Goal: Check status: Check status

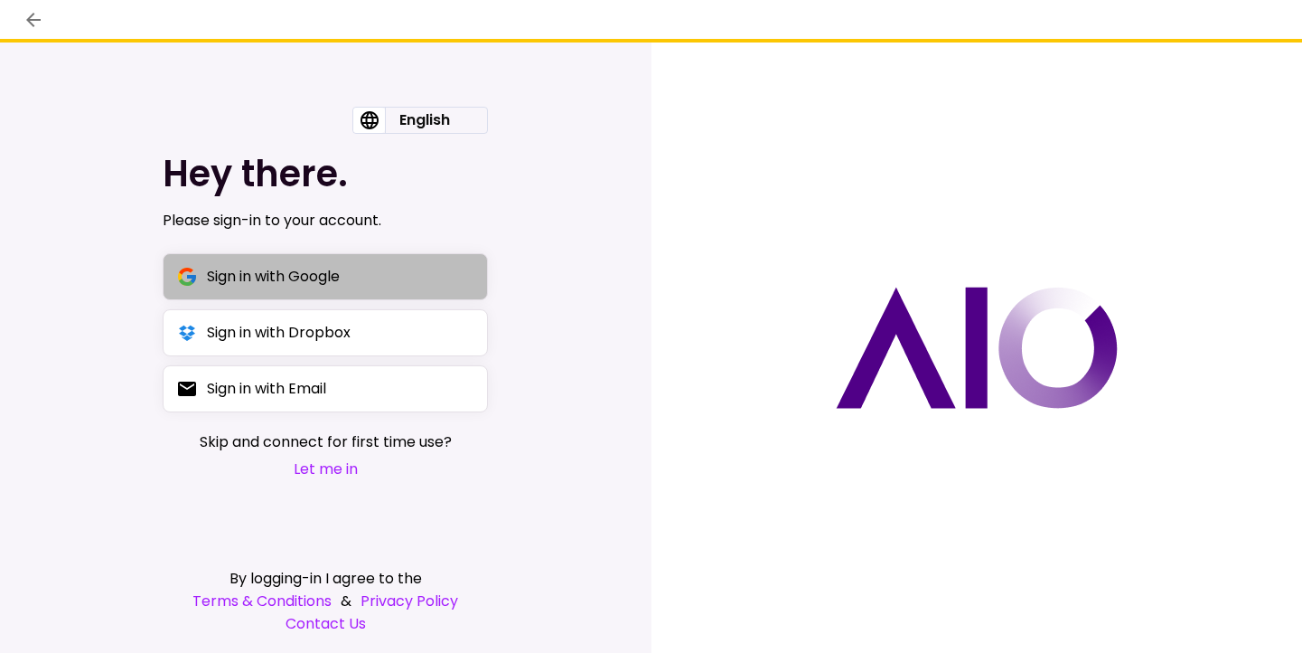
click at [336, 283] on div "Sign in with Google" at bounding box center [273, 276] width 133 height 23
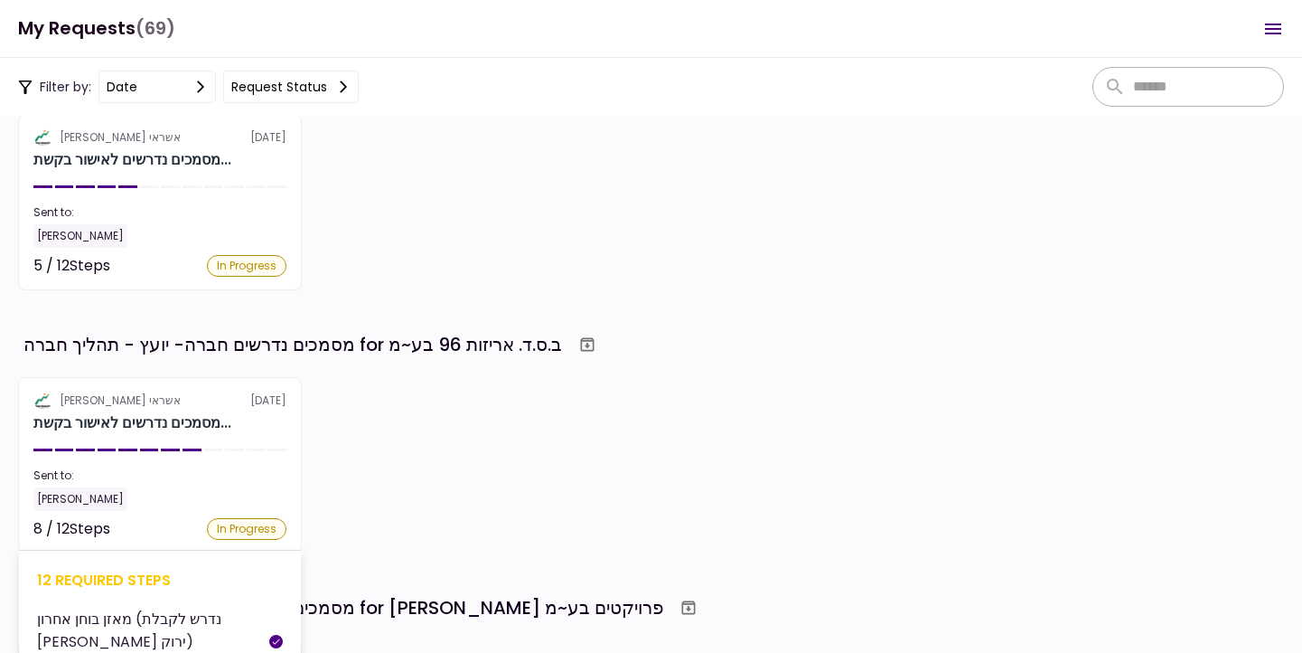
scroll to position [1746, 0]
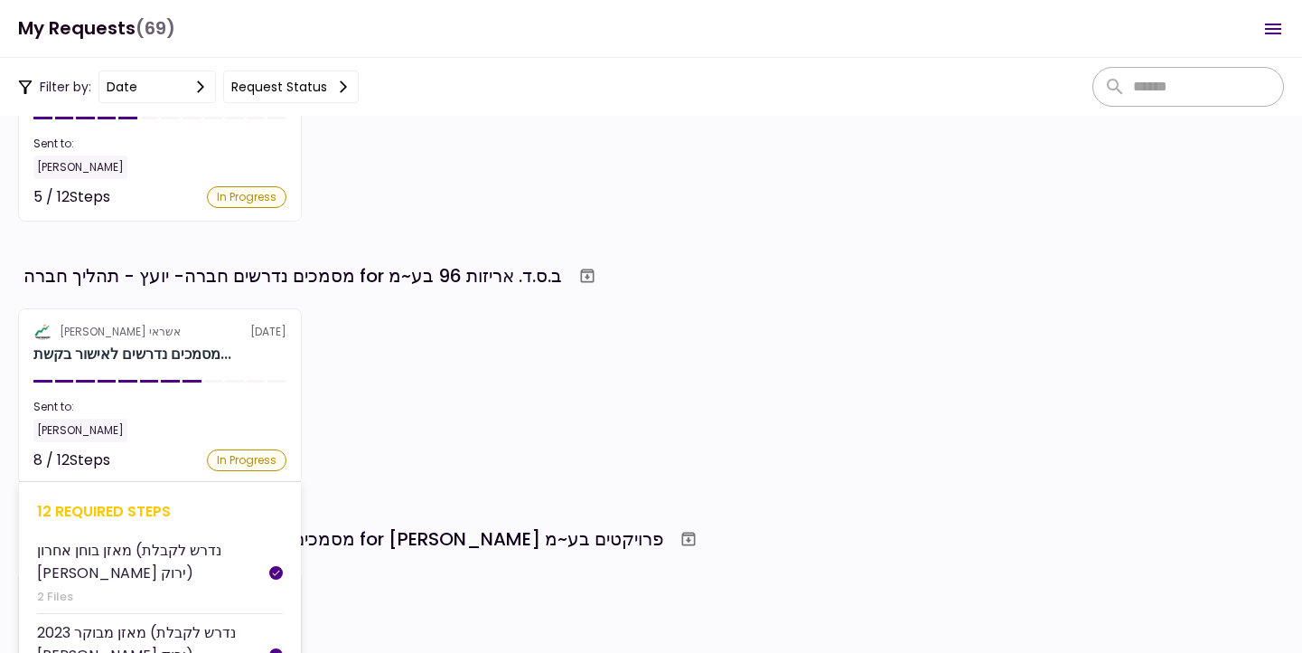
click at [227, 409] on div "Sent to:" at bounding box center [159, 407] width 253 height 16
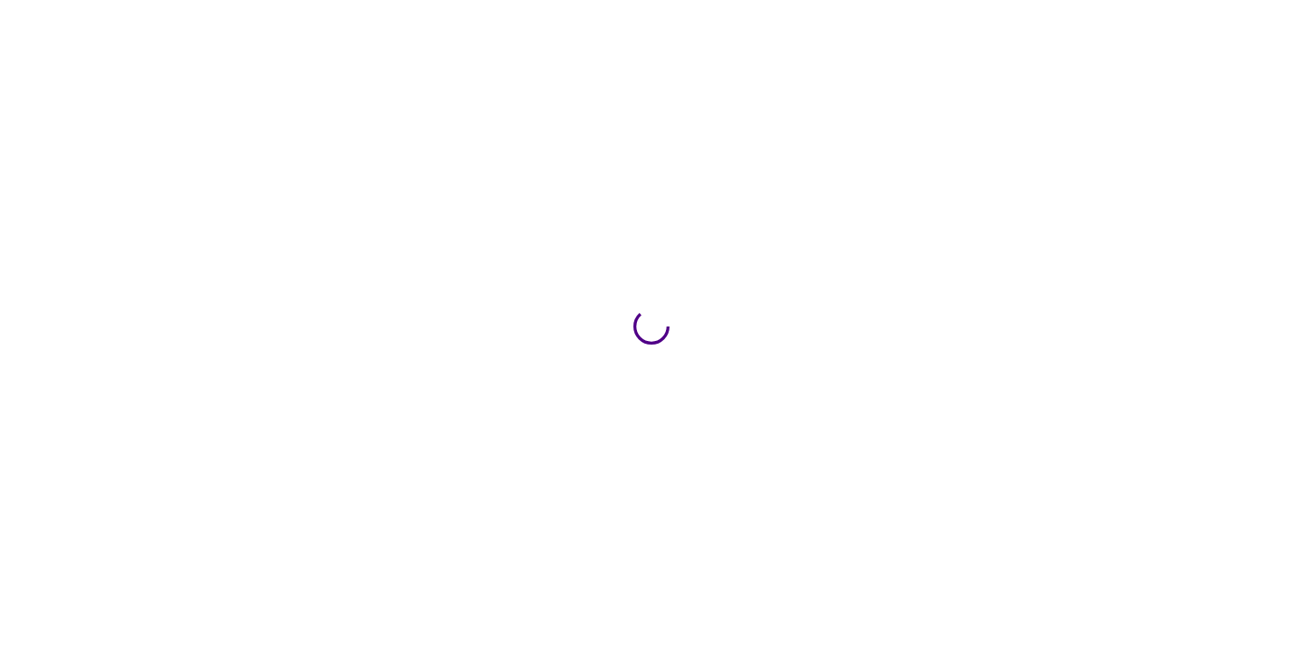
click at [202, 371] on div at bounding box center [651, 326] width 1302 height 653
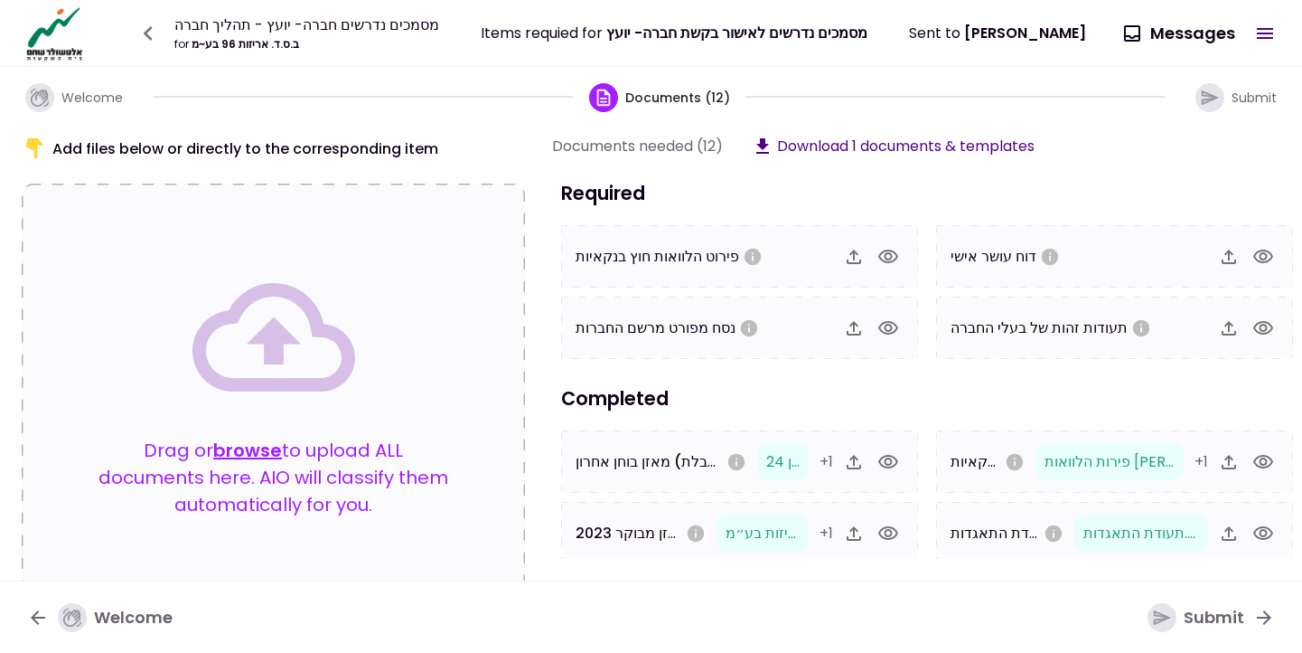
click at [1263, 328] on icon "button" at bounding box center [1264, 328] width 20 height 14
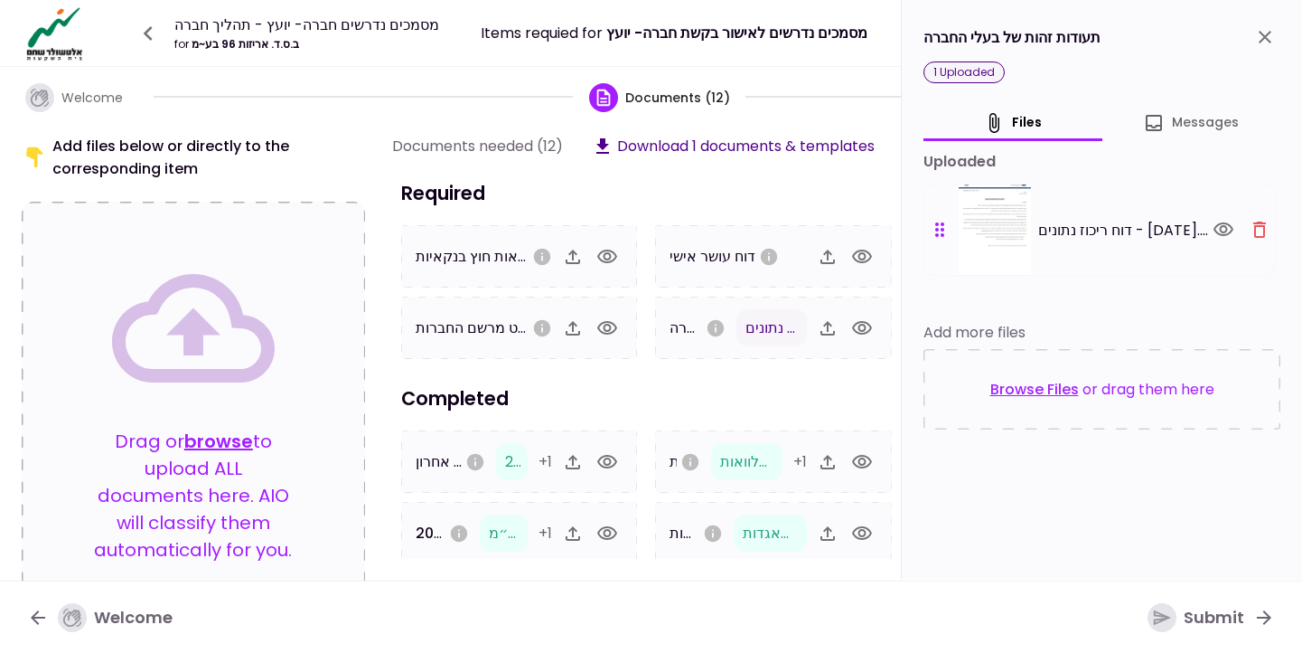
click at [1267, 37] on icon "close" at bounding box center [1265, 37] width 22 height 22
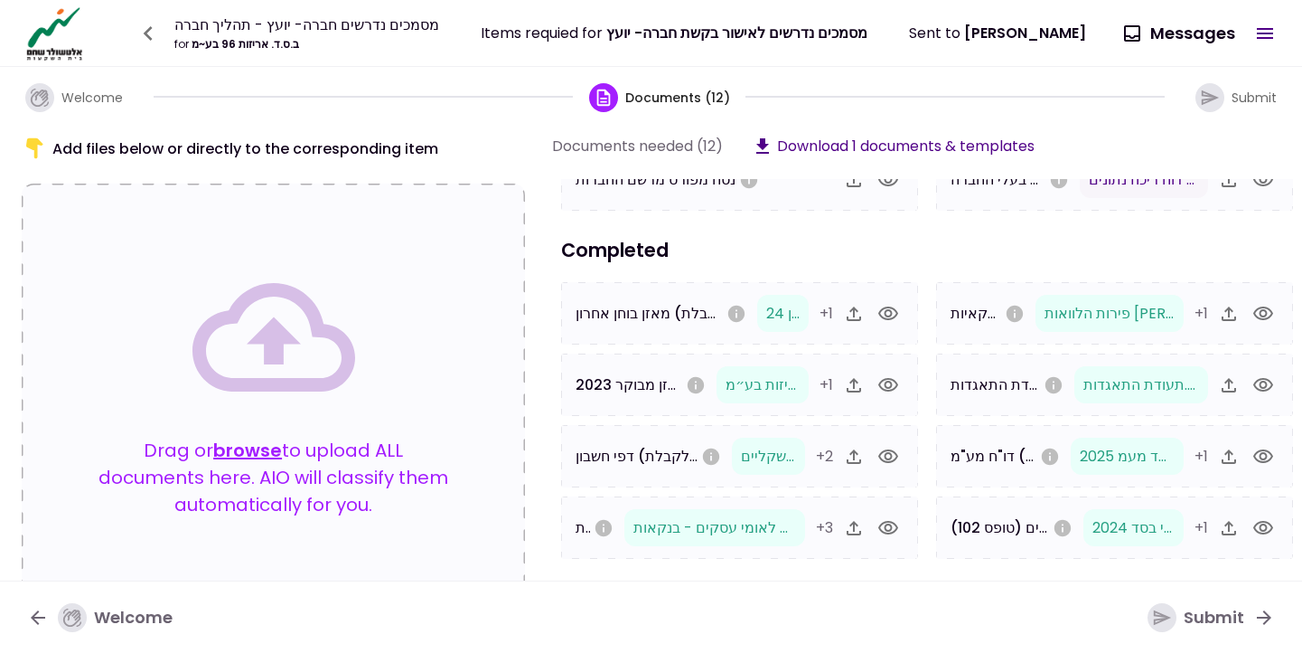
scroll to position [148, 0]
click at [1265, 531] on icon "button" at bounding box center [1264, 528] width 20 height 14
